Goal: Transaction & Acquisition: Purchase product/service

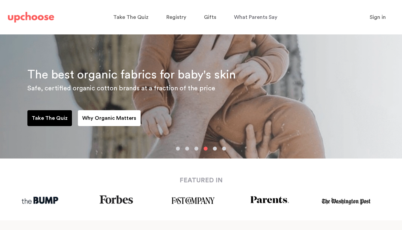
scroll to position [69, 0]
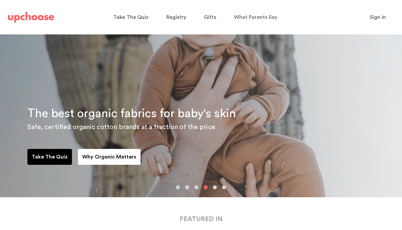
click at [178, 184] on div "The best organic fabrics for baby's skin Safe, certified organic cotton brands …" at bounding box center [201, 81] width 402 height 231
click at [178, 186] on button "button" at bounding box center [178, 187] width 4 height 4
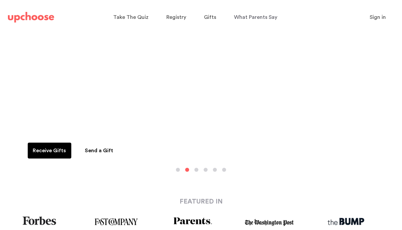
scroll to position [107, 0]
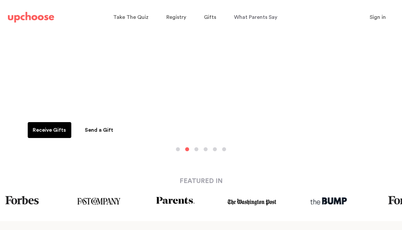
click at [177, 150] on button "button" at bounding box center [178, 149] width 4 height 4
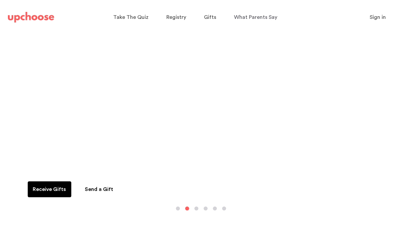
scroll to position [53, 0]
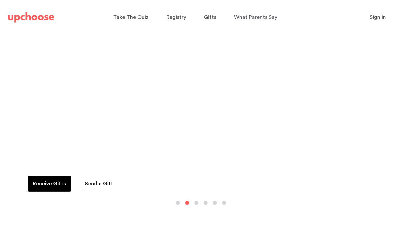
click at [176, 205] on div "Want to fund it with gifts? Receive months of sustainable baby clothing as gift…" at bounding box center [201, 96] width 402 height 231
click at [177, 203] on button "button" at bounding box center [178, 202] width 4 height 4
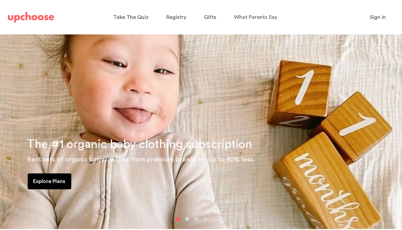
scroll to position [34, 0]
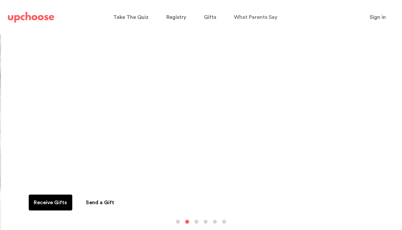
click at [178, 221] on button "button" at bounding box center [178, 221] width 4 height 4
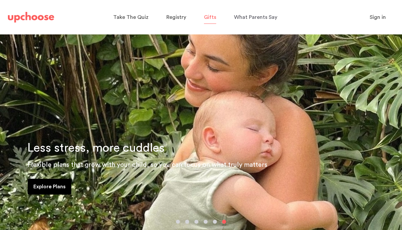
click at [212, 18] on span "Gifts" at bounding box center [210, 17] width 12 height 5
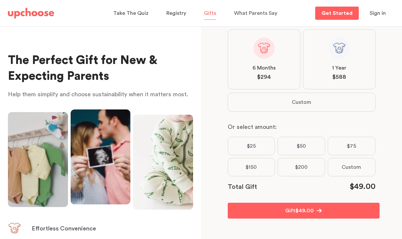
scroll to position [136, 0]
